Goal: Navigation & Orientation: Go to known website

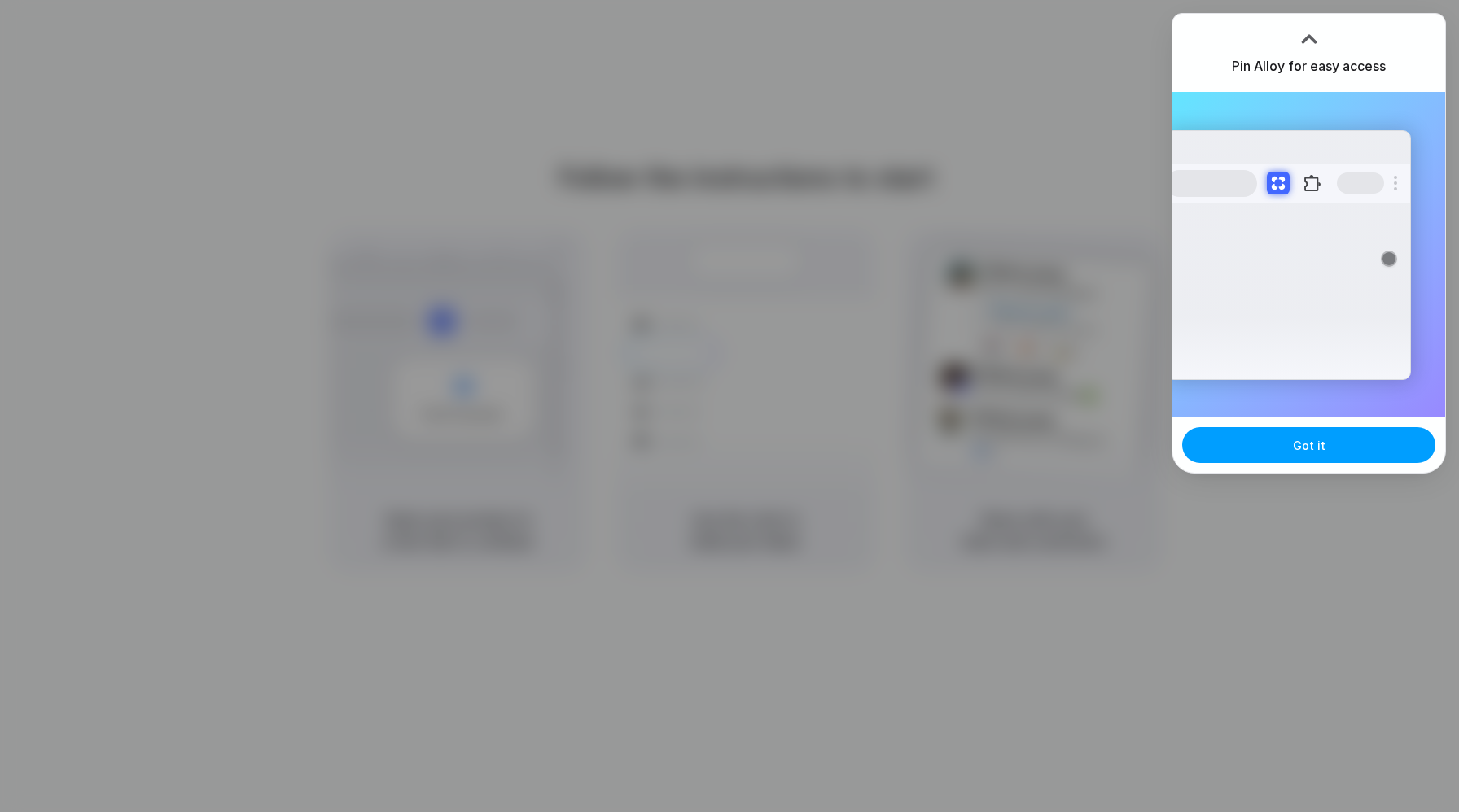
click at [1353, 458] on button "Got it" at bounding box center [1309, 444] width 253 height 36
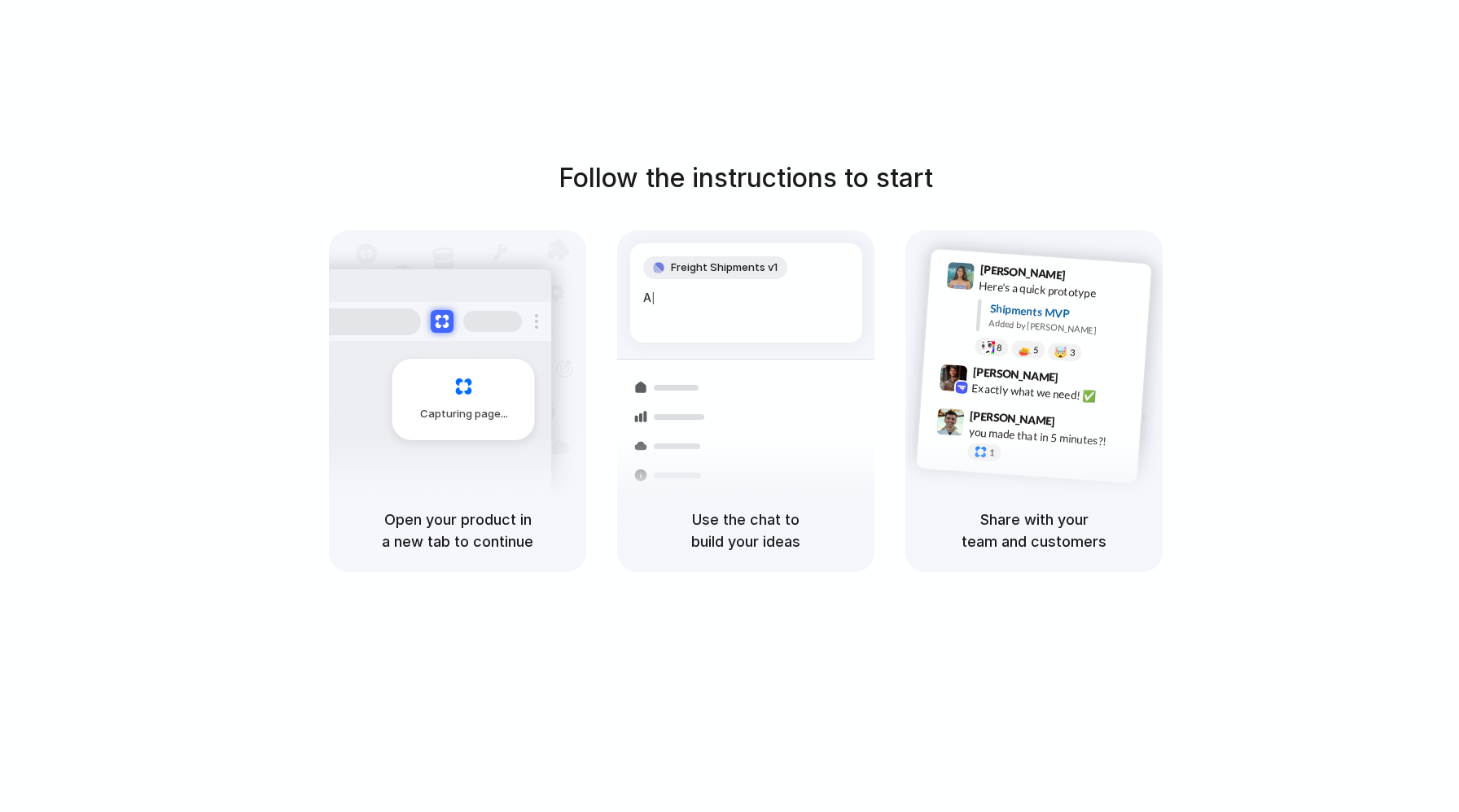
click at [730, 406] on div at bounding box center [730, 406] width 0 height 0
